Goal: Information Seeking & Learning: Learn about a topic

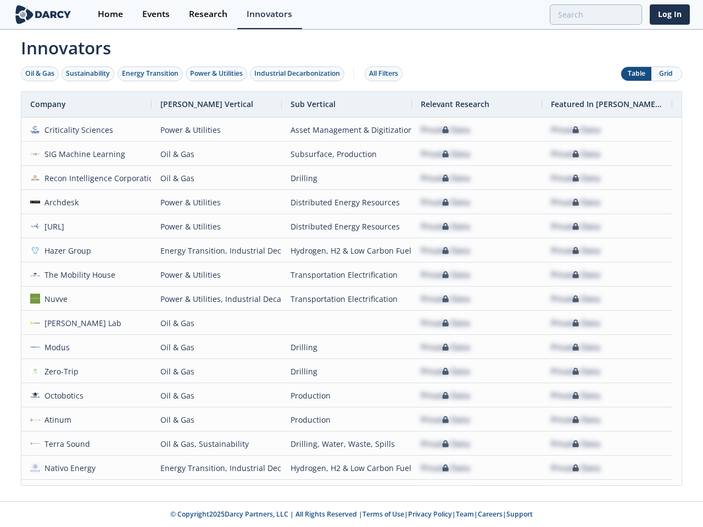
click at [40, 74] on div "Oil & Gas" at bounding box center [39, 74] width 29 height 10
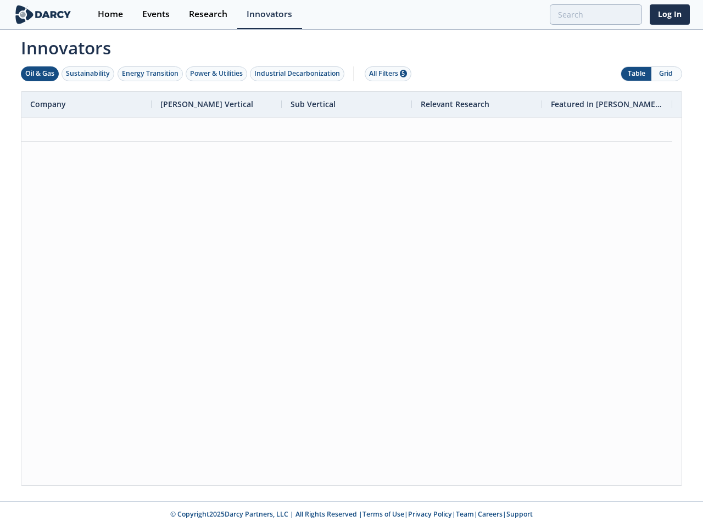
click at [88, 74] on div "Sustainability" at bounding box center [88, 74] width 44 height 10
click at [150, 74] on div "Energy Transition" at bounding box center [150, 74] width 57 height 10
click at [217, 74] on div "Power & Utilities" at bounding box center [216, 74] width 53 height 10
